Goal: Task Accomplishment & Management: Use online tool/utility

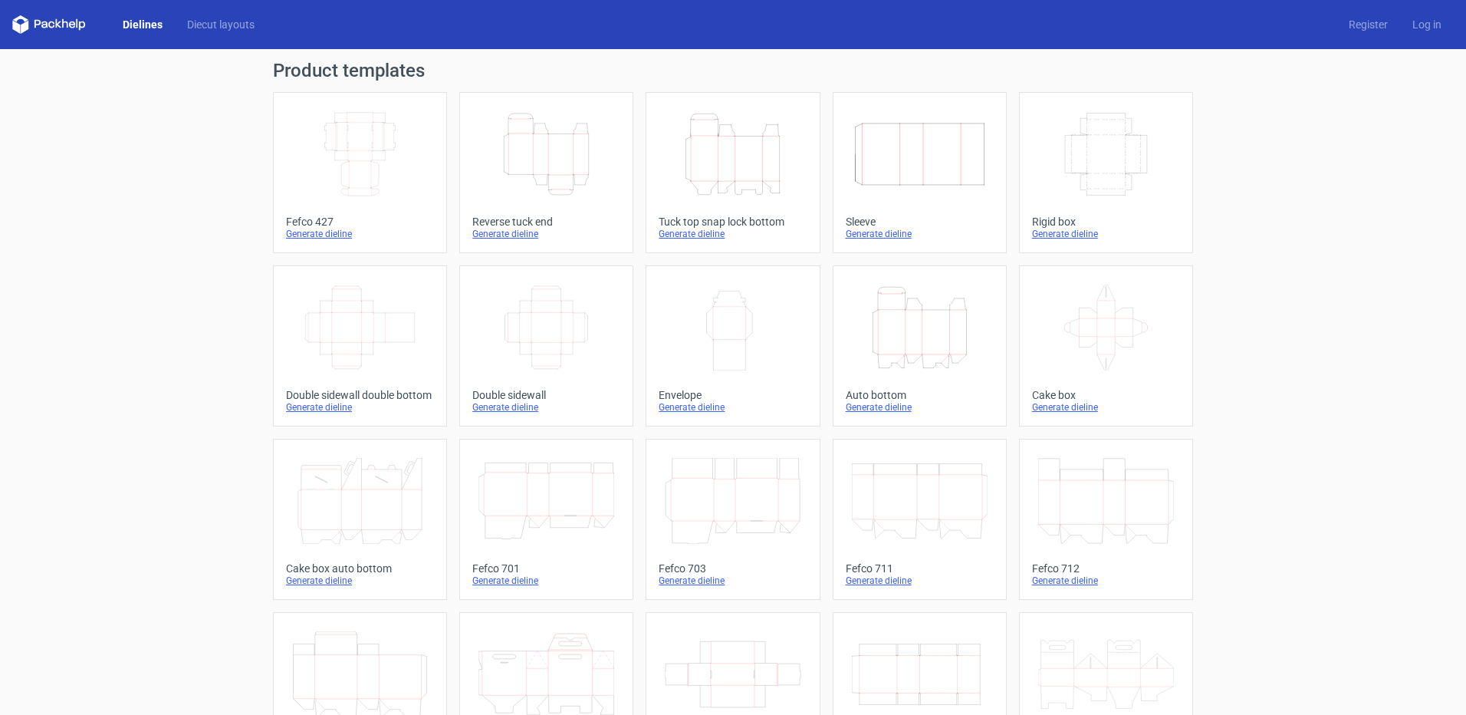
click at [587, 347] on icon "Width Depth Height" at bounding box center [547, 328] width 136 height 86
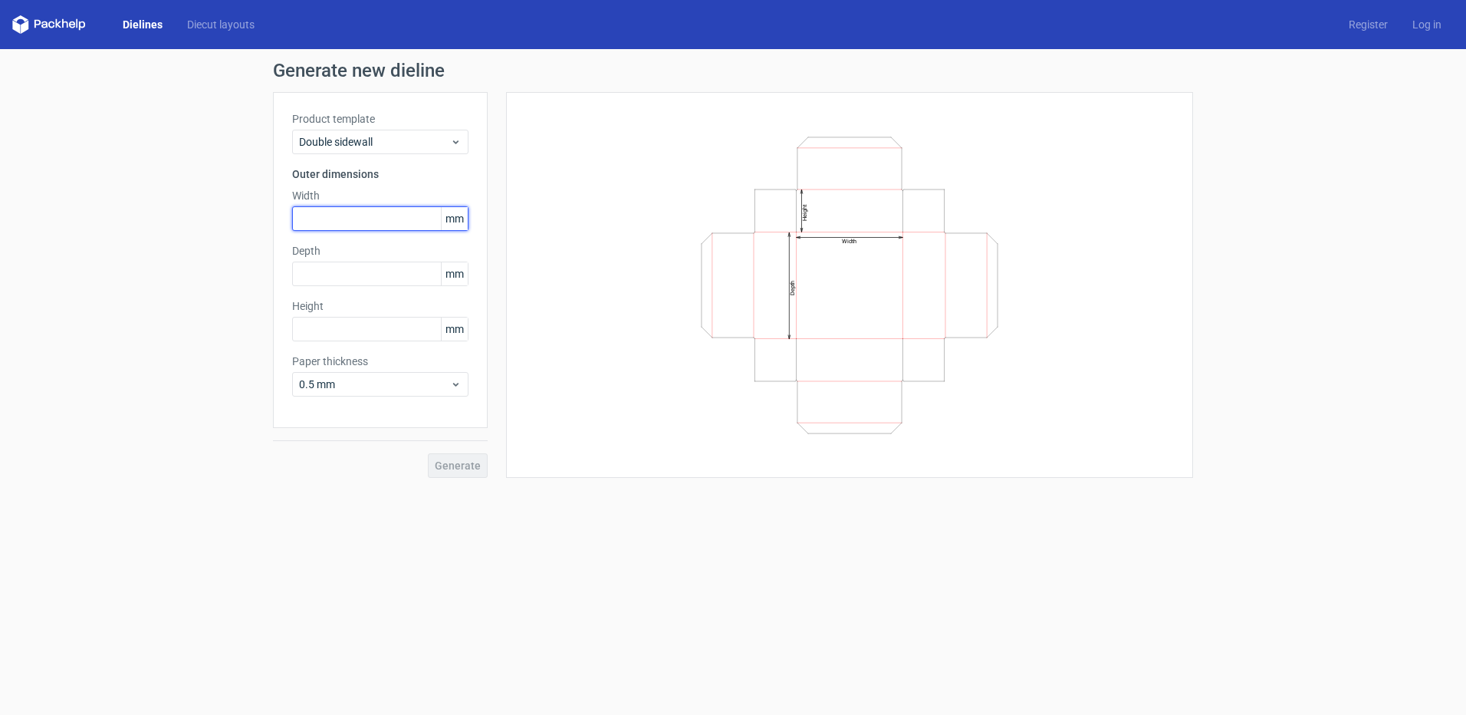
click at [363, 219] on input "text" at bounding box center [380, 218] width 176 height 25
type input "180"
click at [314, 275] on input "text" at bounding box center [380, 273] width 176 height 25
type input "180"
click at [311, 334] on input "text" at bounding box center [380, 329] width 176 height 25
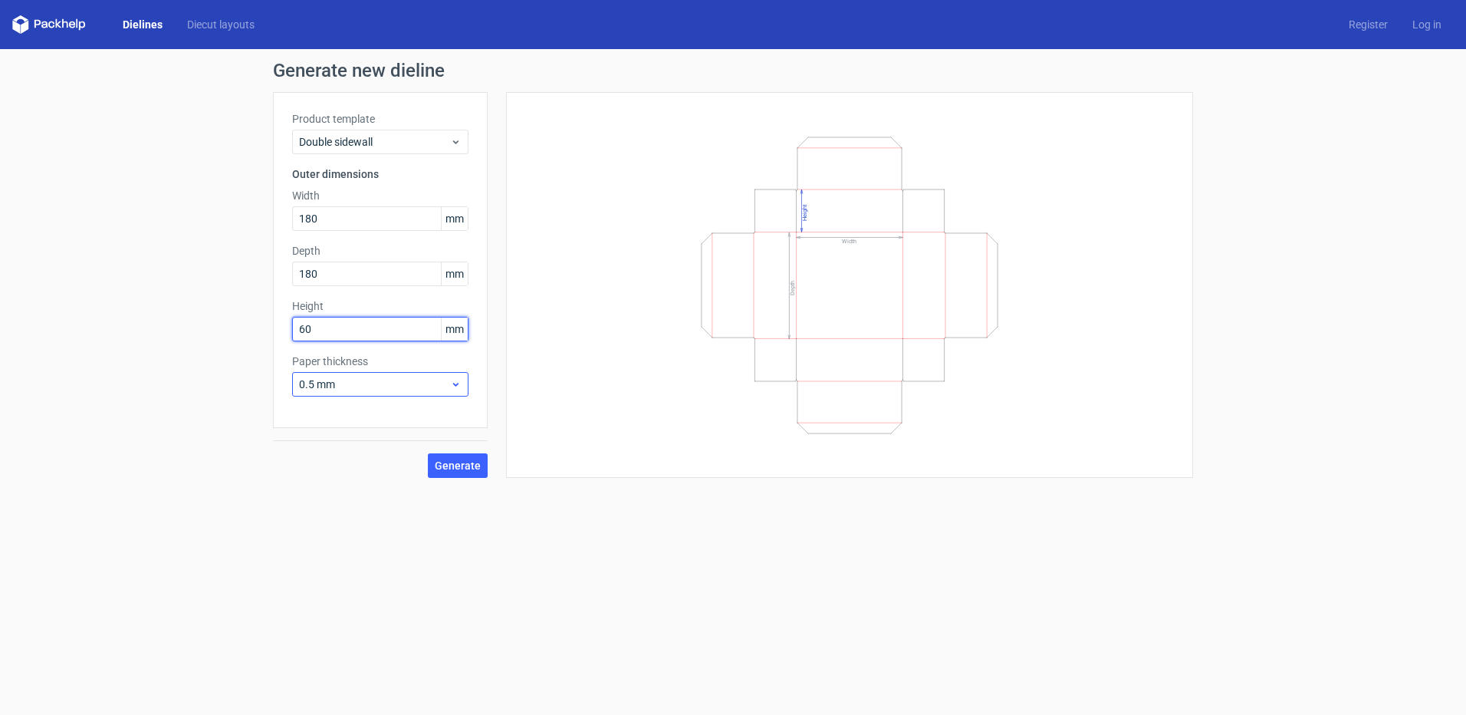
type input "60"
click at [364, 379] on span "0.5 mm" at bounding box center [374, 384] width 151 height 15
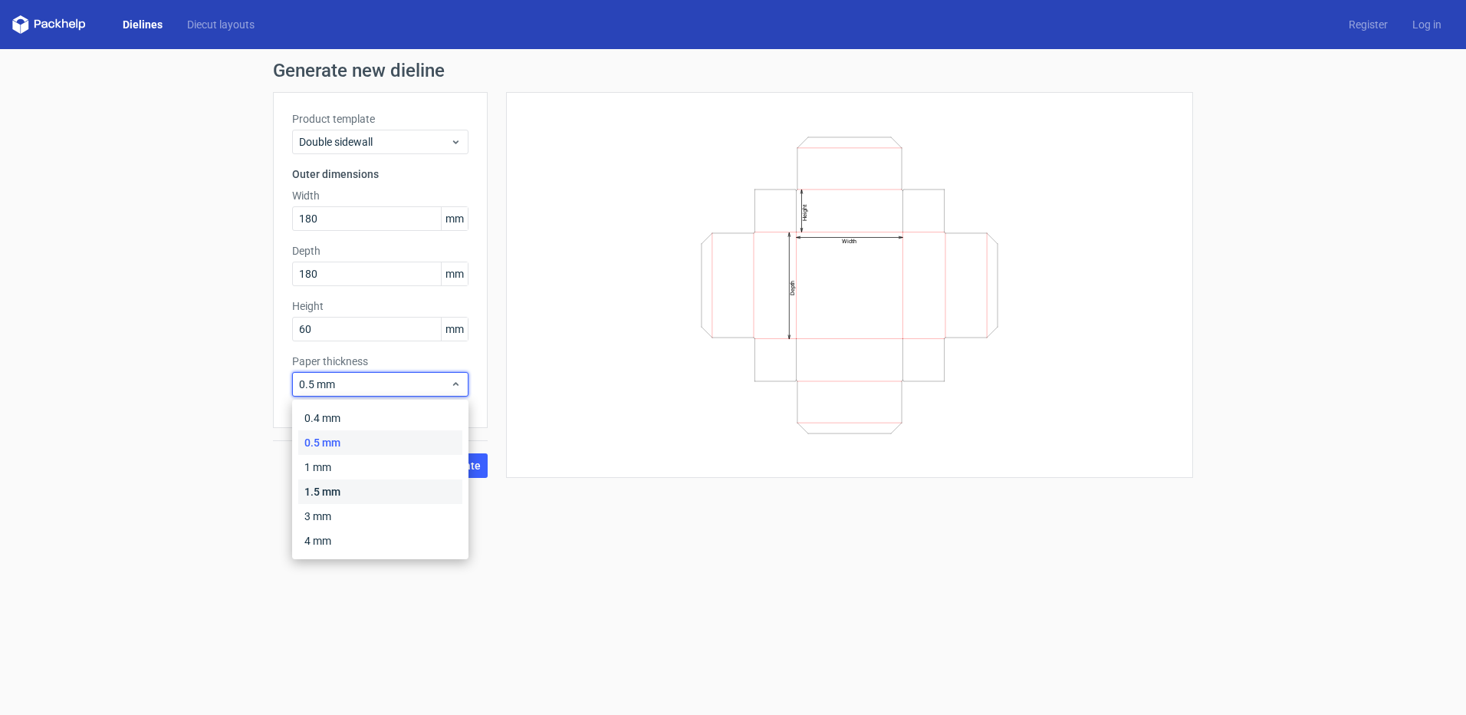
click at [341, 489] on div "1.5 mm" at bounding box center [380, 491] width 164 height 25
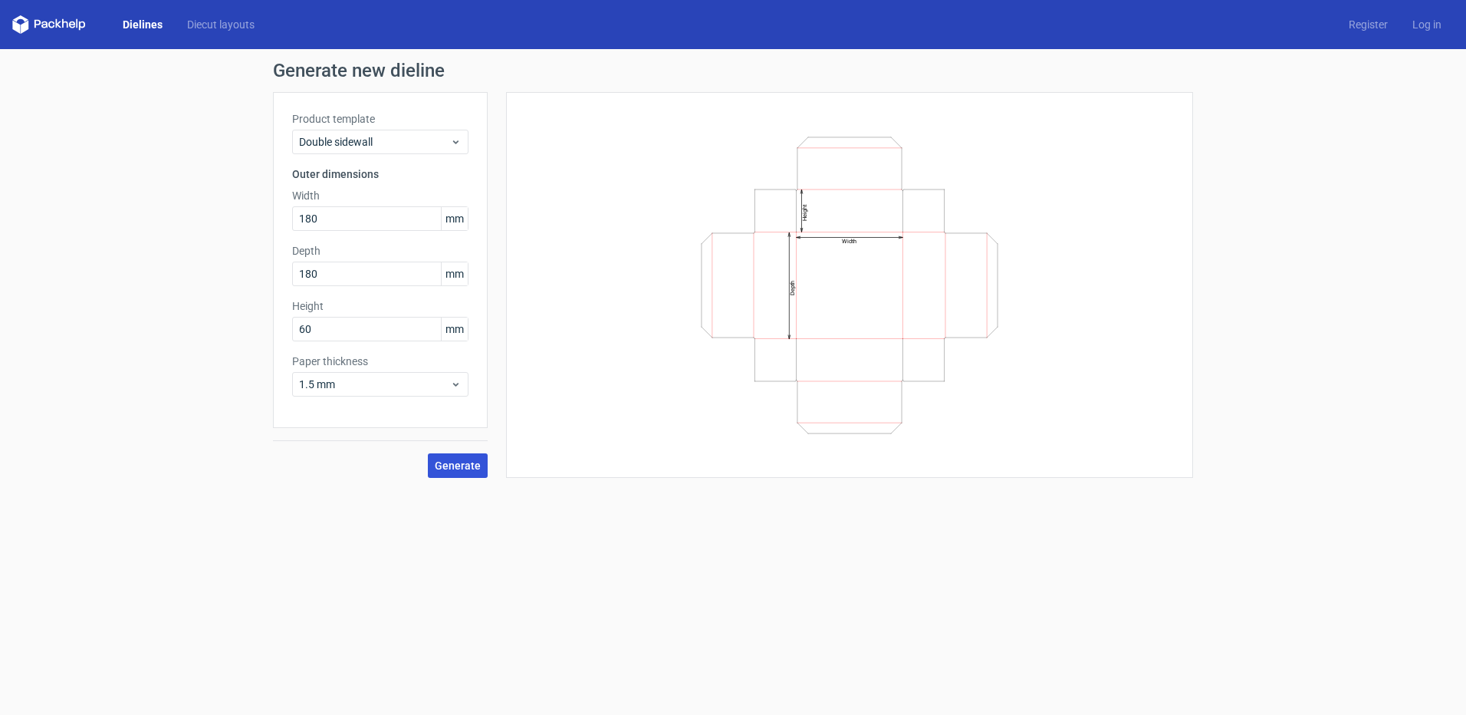
click at [446, 467] on span "Generate" at bounding box center [458, 465] width 46 height 11
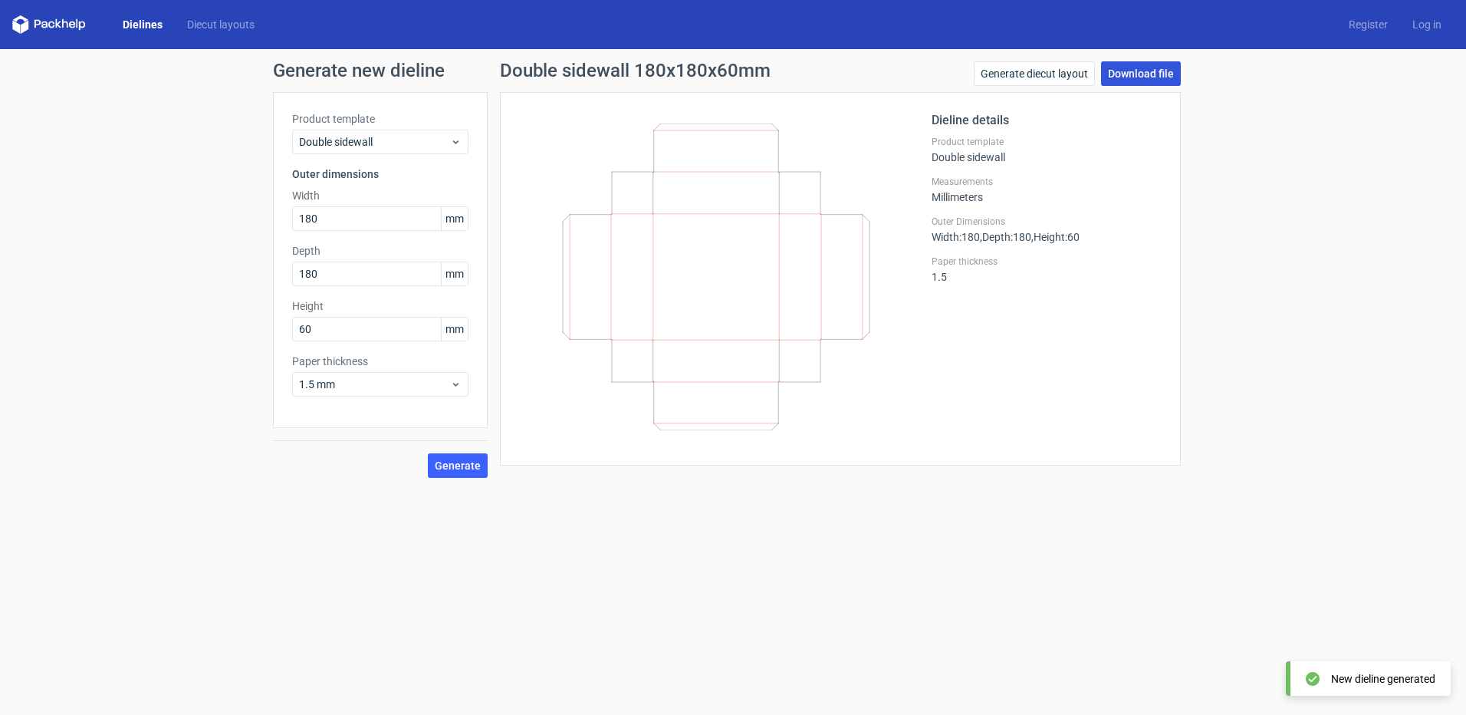
click at [1148, 74] on link "Download file" at bounding box center [1141, 73] width 80 height 25
